Goal: Task Accomplishment & Management: Use online tool/utility

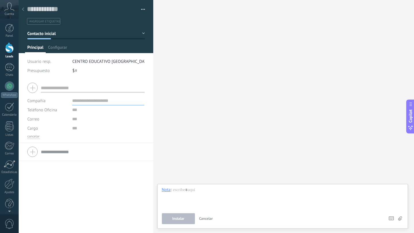
click at [115, 89] on input "text" at bounding box center [93, 87] width 104 height 9
type input "**********"
click at [87, 100] on input "text" at bounding box center [108, 100] width 72 height 9
click at [74, 112] on input "text" at bounding box center [108, 109] width 72 height 9
type input "**********"
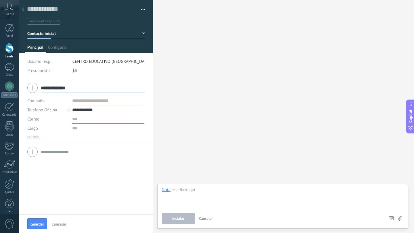
click at [74, 122] on input "text" at bounding box center [108, 119] width 72 height 9
type input "**********"
click at [42, 222] on span "Guardar" at bounding box center [37, 224] width 14 height 4
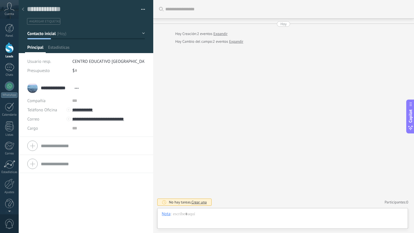
scroll to position [9, 0]
click at [9, 67] on div at bounding box center [9, 67] width 9 height 8
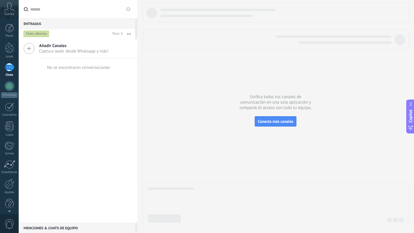
click at [98, 47] on span "Añadir Canales" at bounding box center [73, 45] width 69 height 5
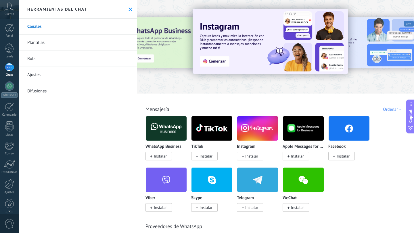
click at [160, 154] on span "Instalar" at bounding box center [160, 156] width 13 height 5
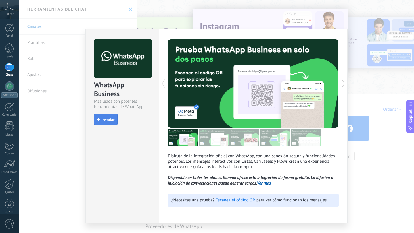
click at [100, 120] on span "Instalar" at bounding box center [105, 120] width 17 height 4
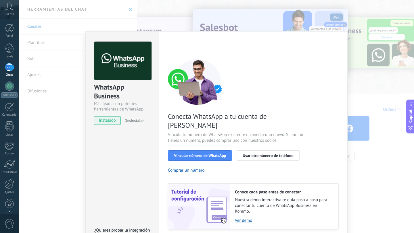
scroll to position [13, 0]
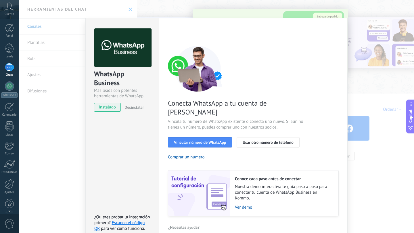
click at [54, 119] on div "WhatsApp Business Más leads con potentes herramientas de WhatsApp instalado Des…" at bounding box center [216, 116] width 395 height 233
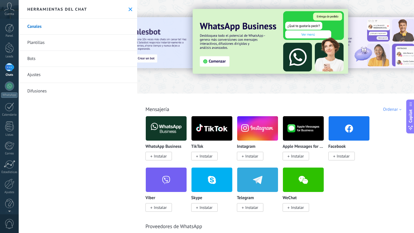
click at [55, 41] on link "Plantillas" at bounding box center [78, 43] width 118 height 16
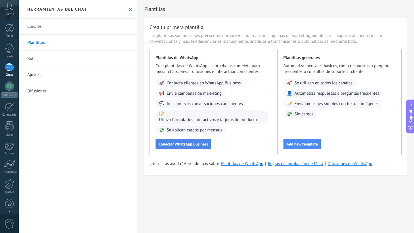
click at [180, 142] on span "Conectar WhatsApp Business" at bounding box center [183, 144] width 49 height 4
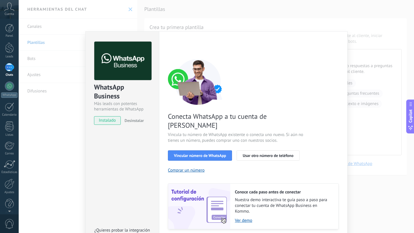
scroll to position [13, 0]
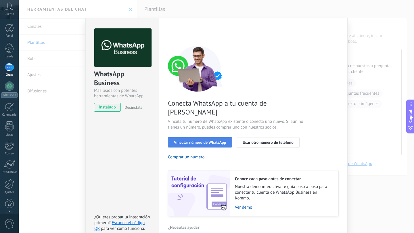
click at [204, 140] on span "Vincular número de WhatsApp" at bounding box center [200, 142] width 52 height 4
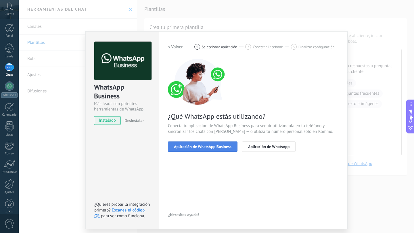
click at [228, 146] on span "Aplicación de WhatsApp Business" at bounding box center [202, 147] width 57 height 4
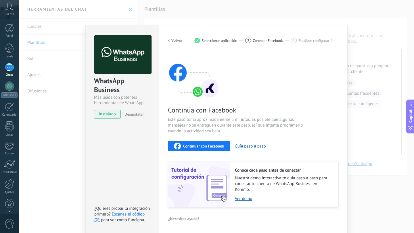
scroll to position [6, 0]
click at [251, 146] on button "Guía paso a paso" at bounding box center [250, 146] width 31 height 5
click at [216, 144] on span "Continuar con Facebook" at bounding box center [203, 146] width 41 height 4
click at [253, 41] on span "Conectar Facebook" at bounding box center [268, 40] width 30 height 4
click at [193, 147] on span "Continuar con Facebook" at bounding box center [203, 146] width 41 height 4
